Goal: Transaction & Acquisition: Purchase product/service

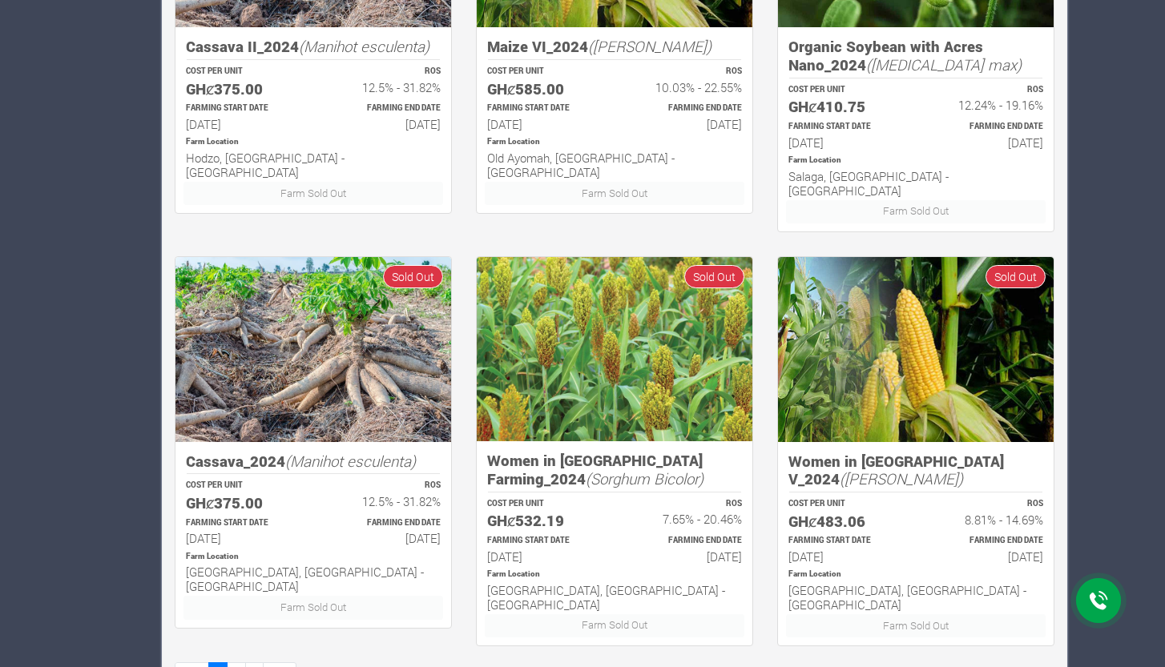
scroll to position [901, 0]
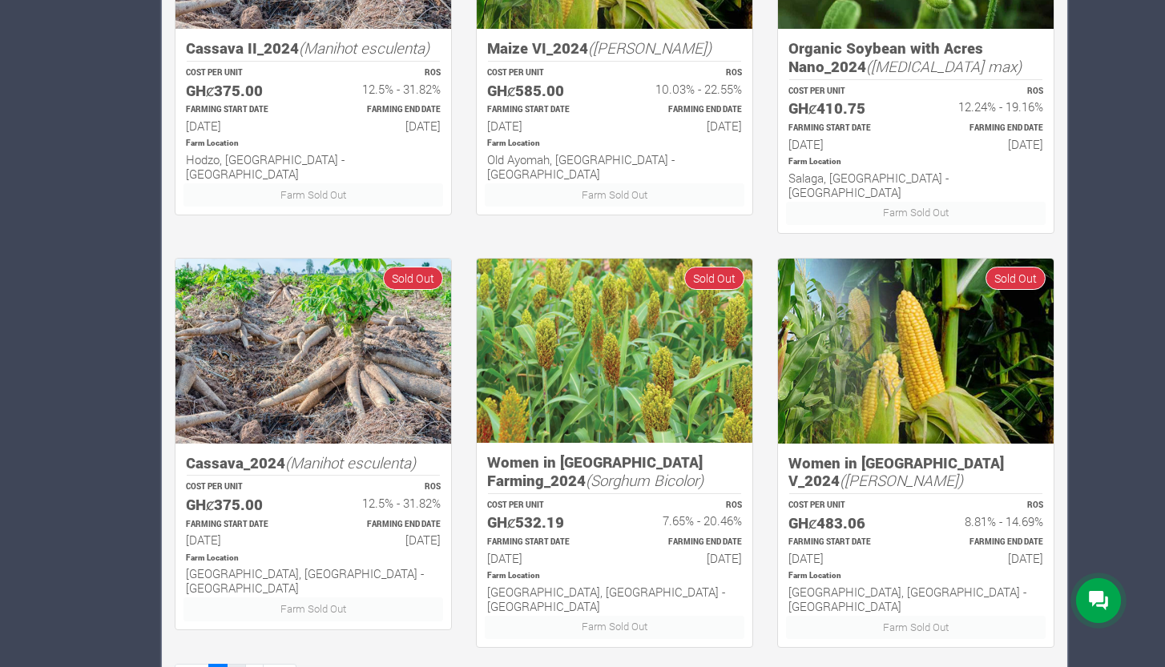
click at [236, 664] on link "2" at bounding box center [236, 675] width 19 height 23
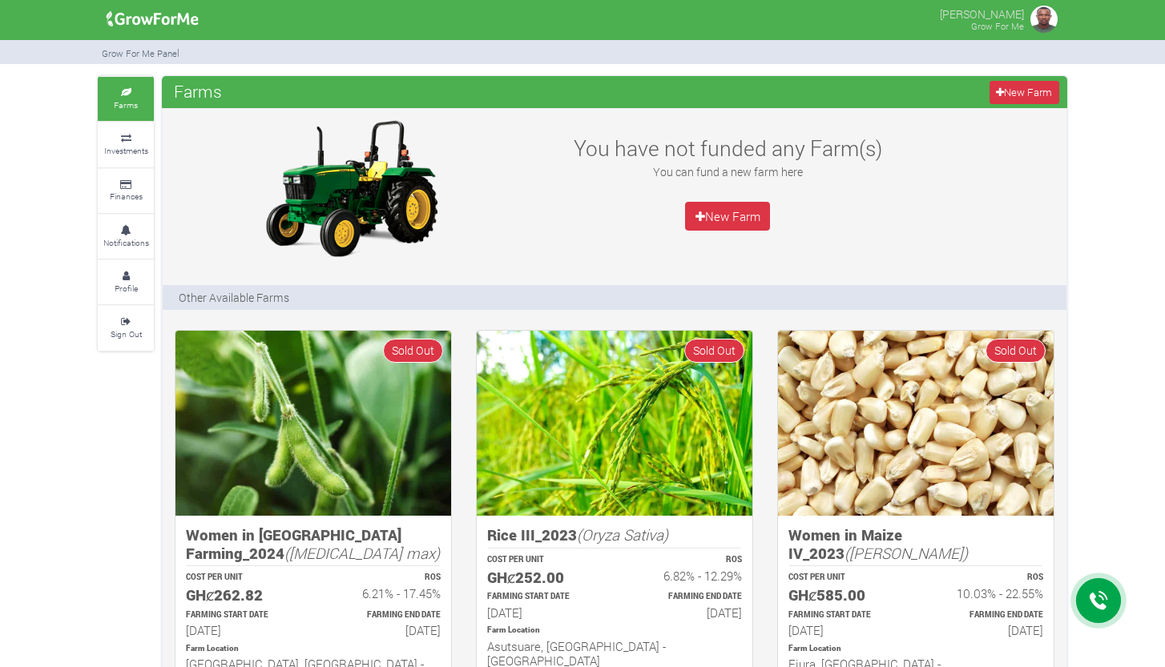
click at [732, 192] on div "You have not funded any Farm(s) You can fund a new farm here New Farm" at bounding box center [727, 188] width 377 height 144
click at [718, 216] on link "New Farm" at bounding box center [727, 216] width 85 height 29
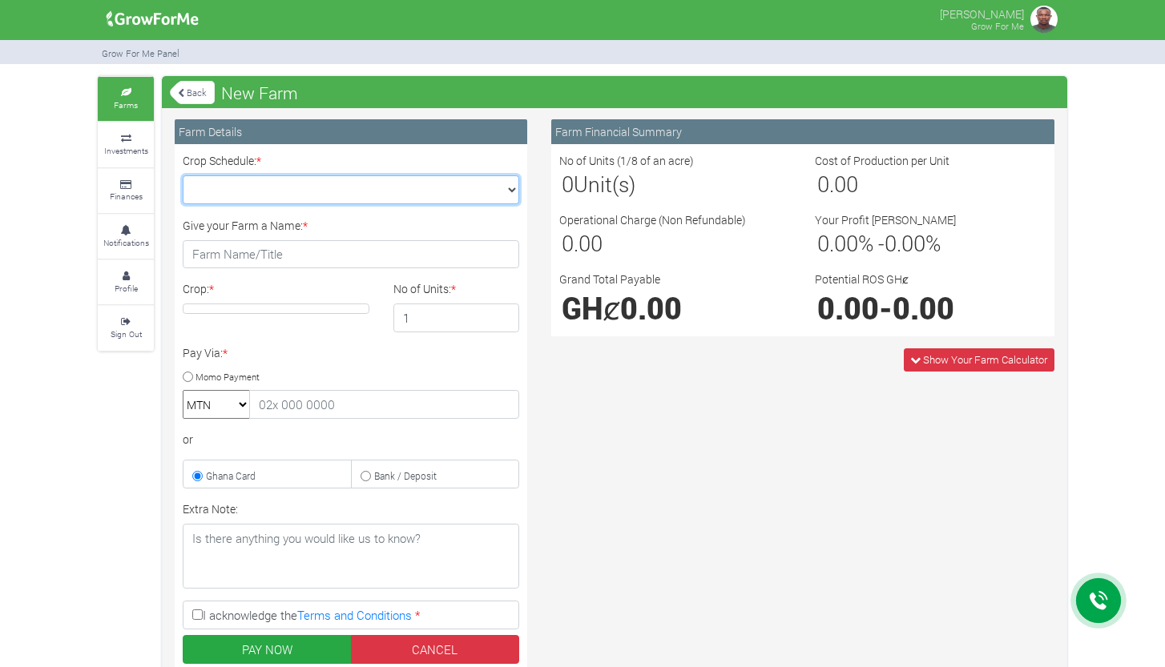
click at [478, 203] on select "Crop Schedule: *" at bounding box center [351, 189] width 337 height 29
click at [476, 196] on select "Crop Schedule: *" at bounding box center [351, 189] width 337 height 29
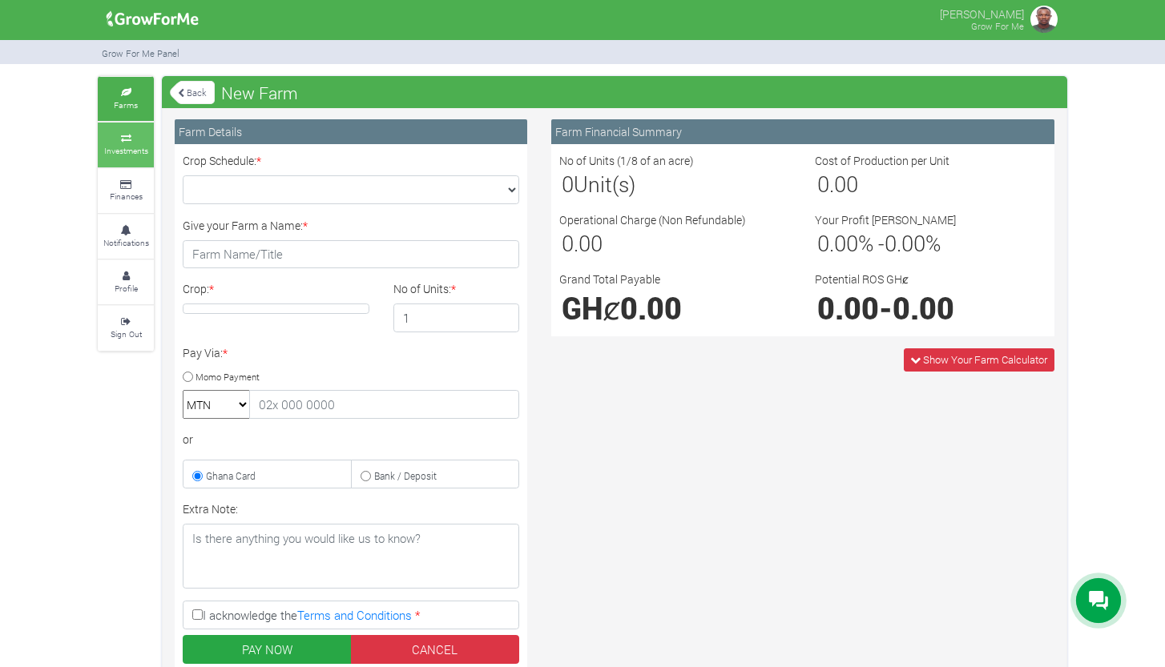
click at [143, 145] on small "Investments" at bounding box center [126, 150] width 44 height 11
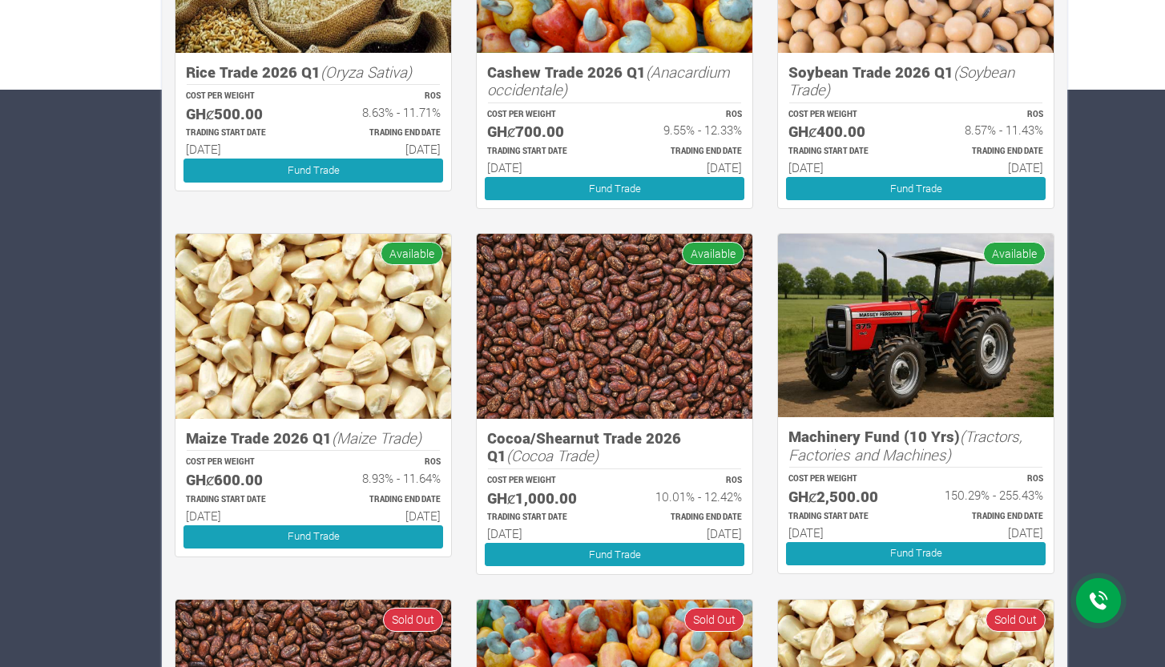
scroll to position [579, 0]
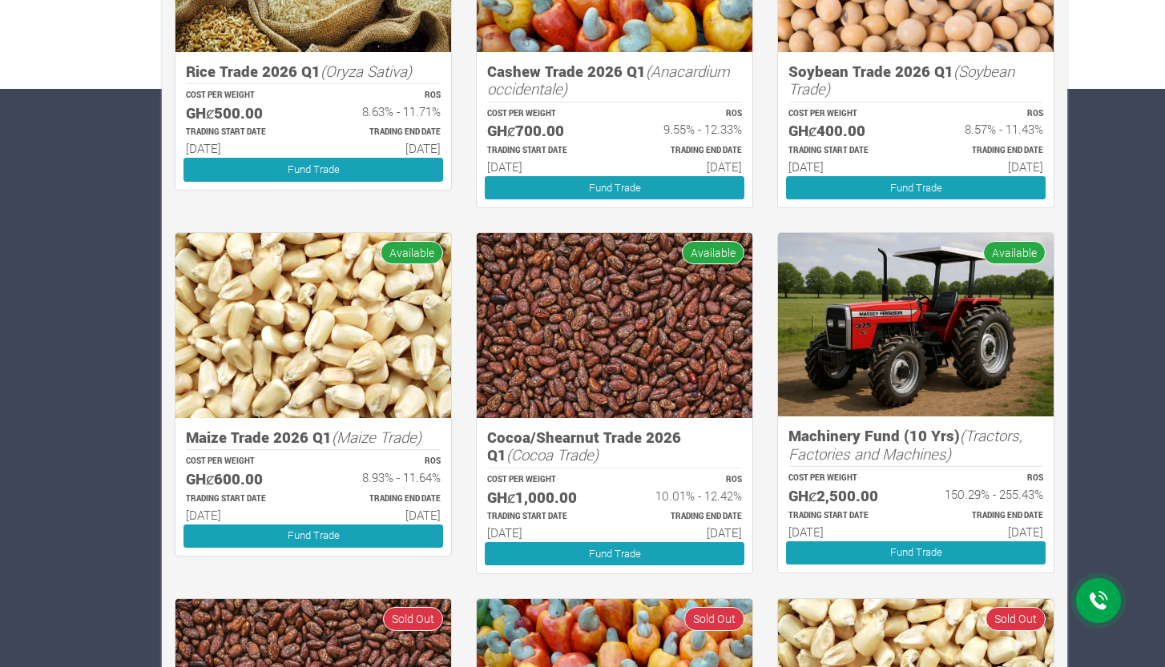
click at [901, 490] on div "COST PER WEIGHT GHȼ2,500.00" at bounding box center [845, 488] width 142 height 37
click at [898, 446] on icon "(Tractors, Factories and Machines)" at bounding box center [905, 444] width 234 height 38
click at [954, 552] on link "Fund Trade" at bounding box center [916, 553] width 260 height 23
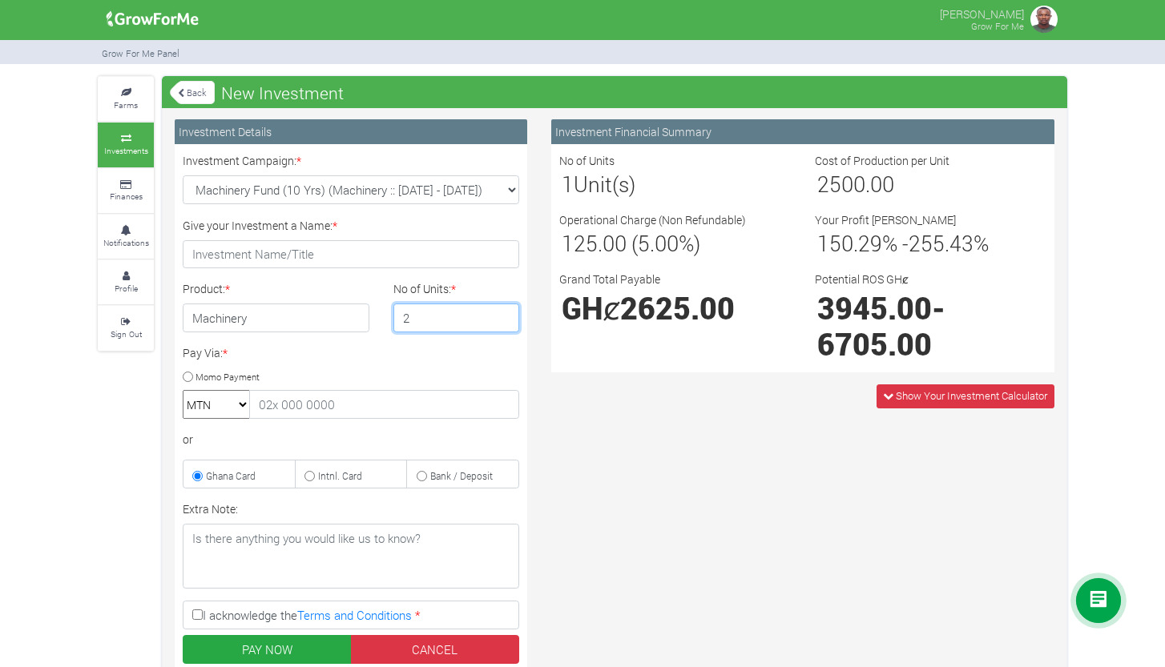
click at [505, 313] on input "2" at bounding box center [456, 318] width 127 height 29
type input "1"
click at [506, 323] on input "1" at bounding box center [456, 318] width 127 height 29
click at [912, 401] on span "Show Your Investment Calculator" at bounding box center [966, 396] width 178 height 23
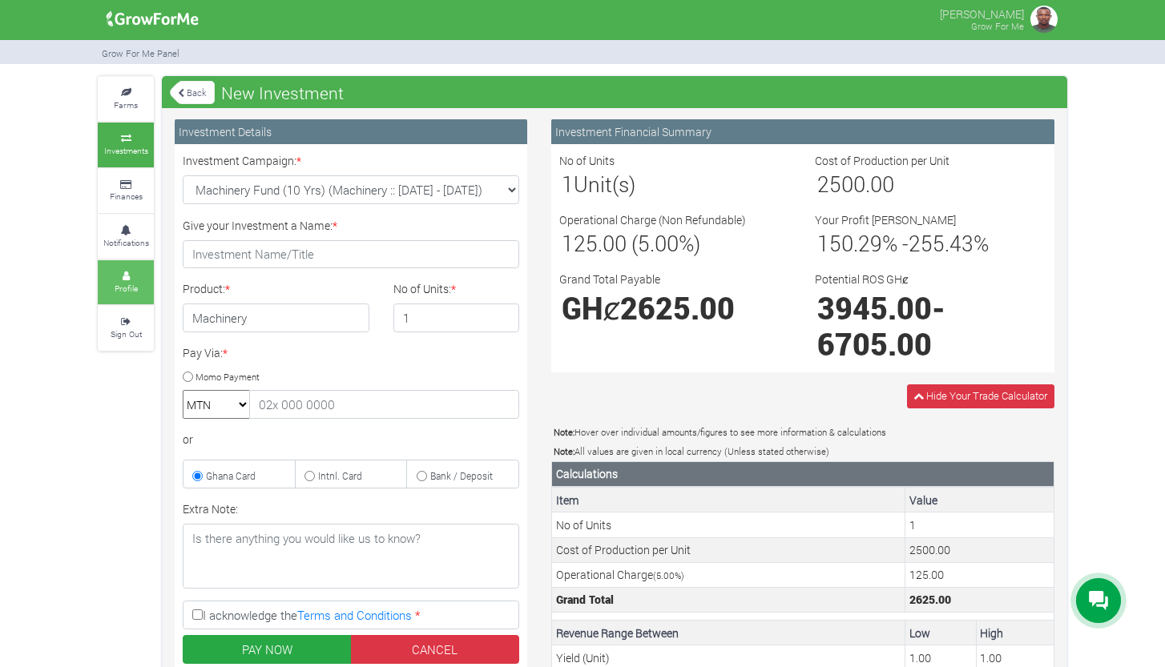
click at [133, 284] on small "Profile" at bounding box center [126, 288] width 23 height 11
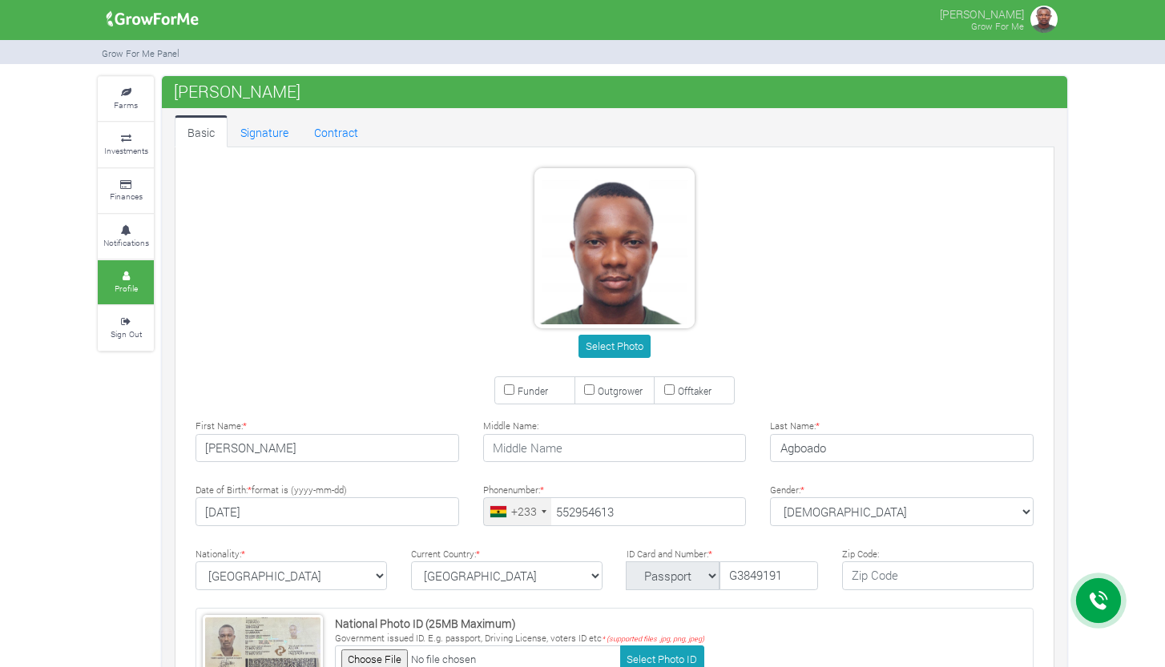
type input "55 295 4613"
click at [143, 241] on small "Notifications" at bounding box center [126, 242] width 46 height 11
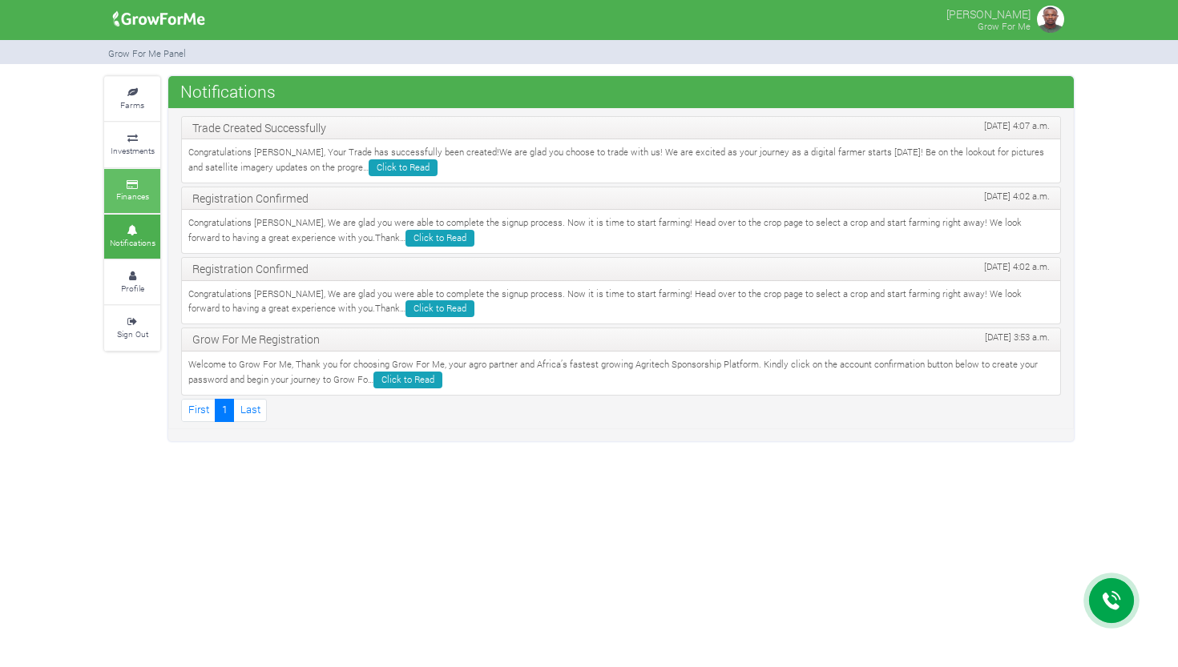
click at [142, 195] on small "Finances" at bounding box center [132, 196] width 33 height 11
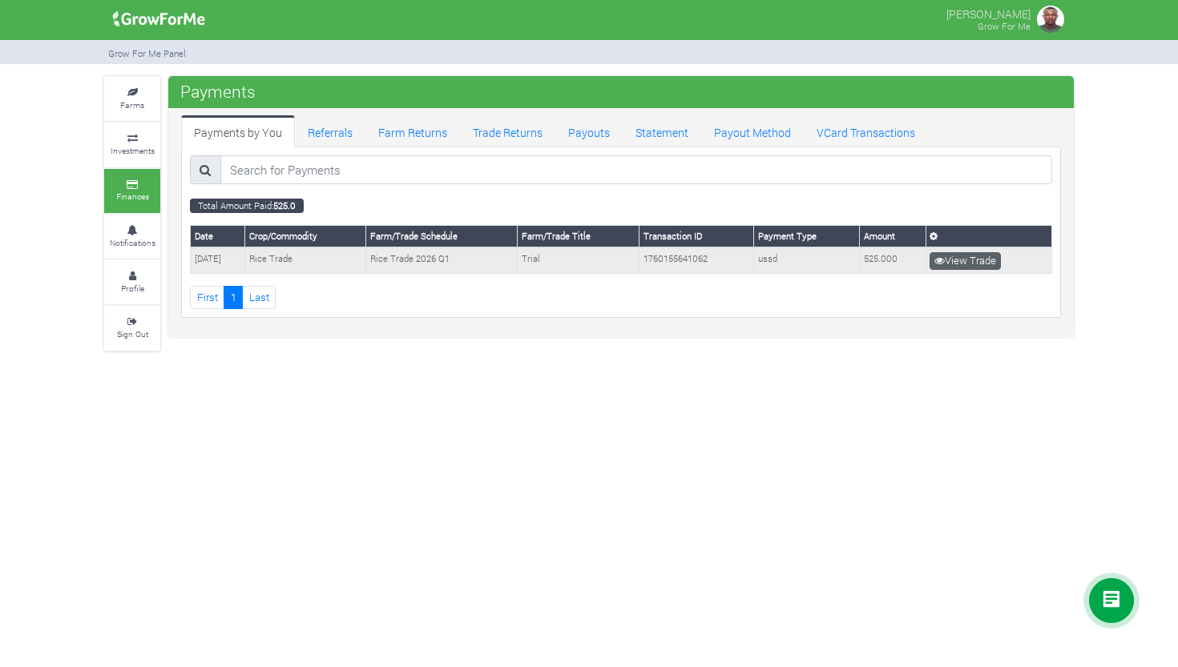
click at [967, 262] on link "View Trade" at bounding box center [964, 261] width 71 height 18
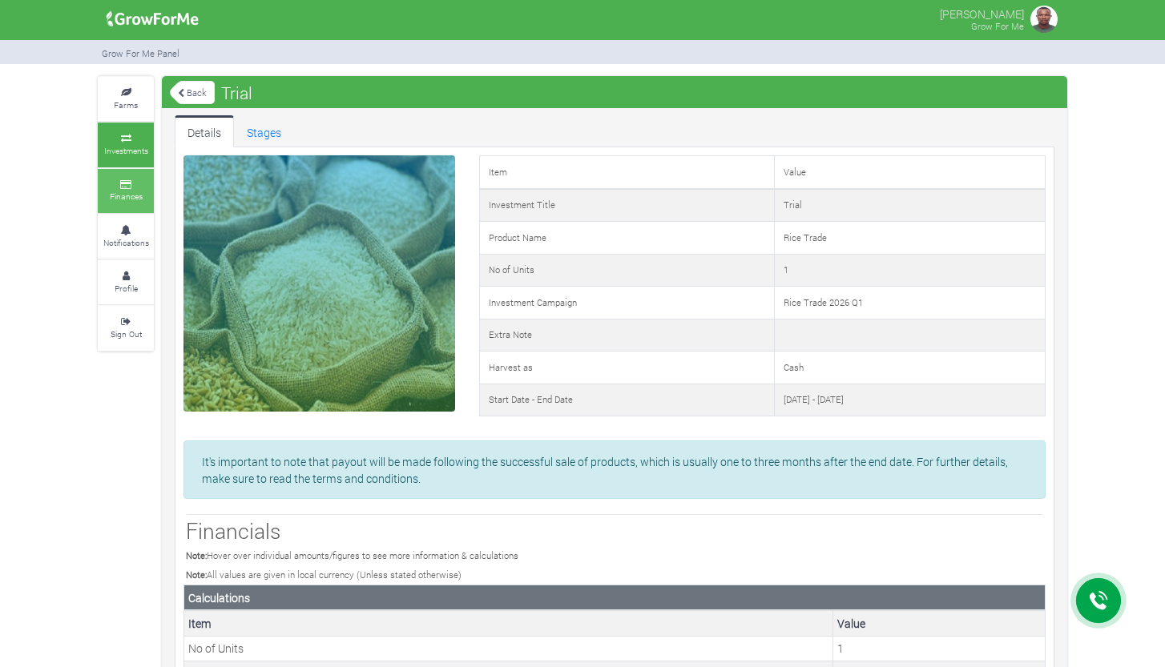
click at [135, 191] on small "Finances" at bounding box center [126, 196] width 33 height 11
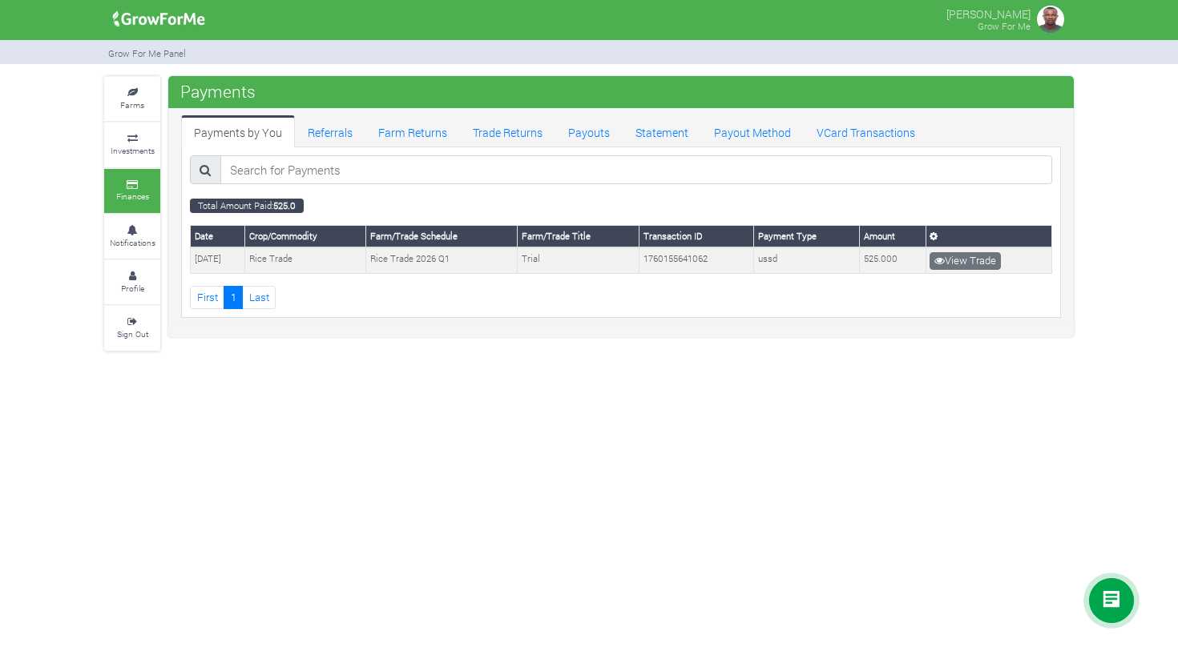
click at [942, 238] on th at bounding box center [988, 237] width 126 height 22
click at [938, 239] on icon at bounding box center [933, 236] width 8 height 9
click at [334, 139] on link "Referrals" at bounding box center [330, 131] width 71 height 32
